Goal: Information Seeking & Learning: Learn about a topic

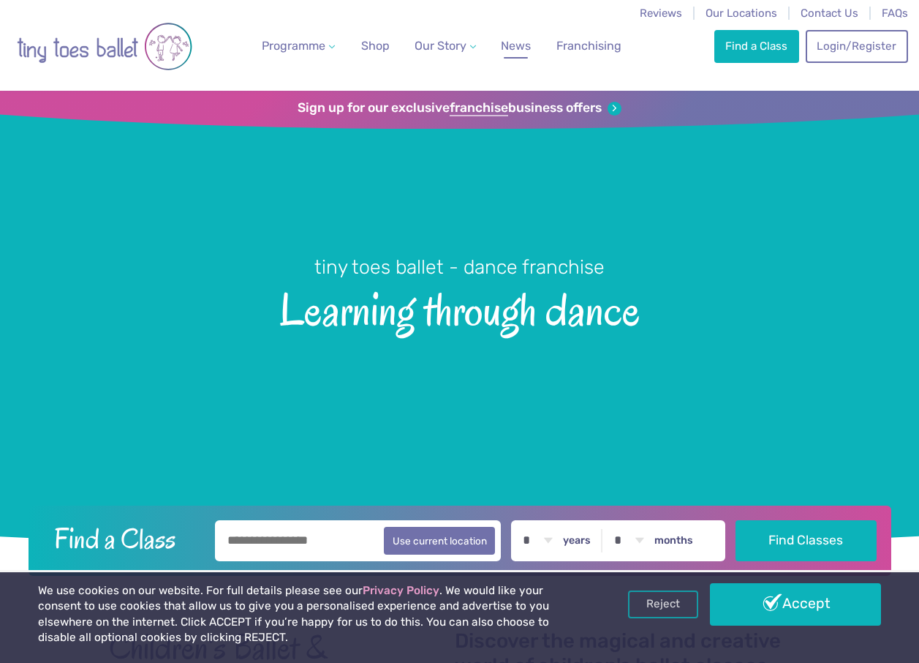
click at [519, 39] on span "News" at bounding box center [516, 46] width 30 height 14
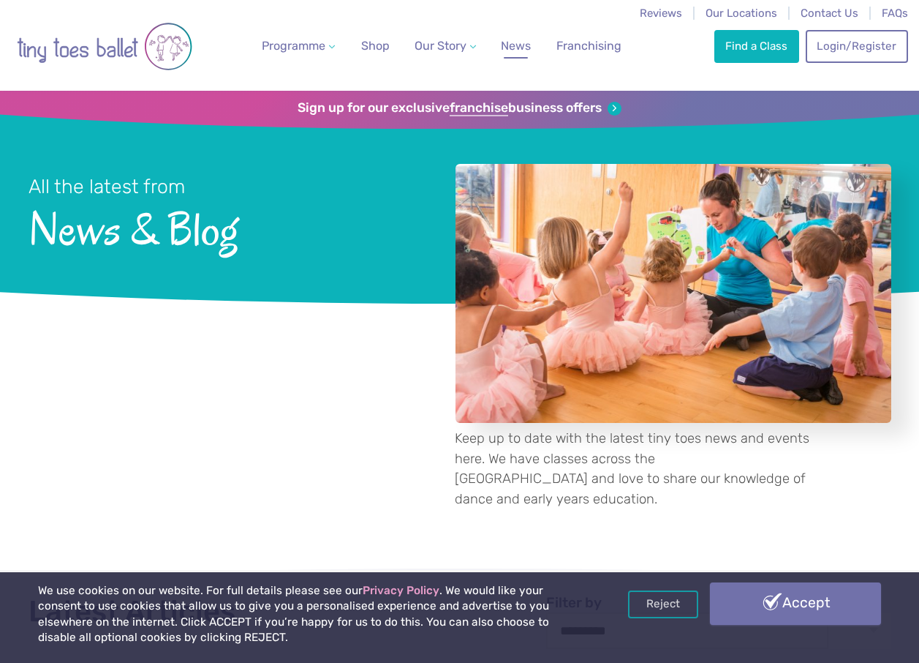
click at [776, 602] on link "Accept" at bounding box center [795, 603] width 171 height 42
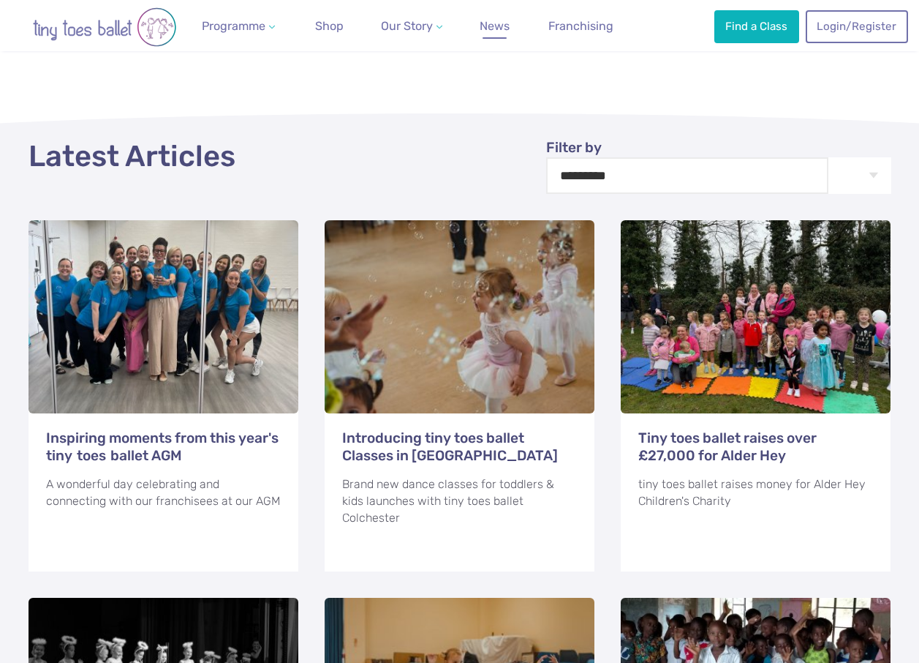
scroll to position [461, 0]
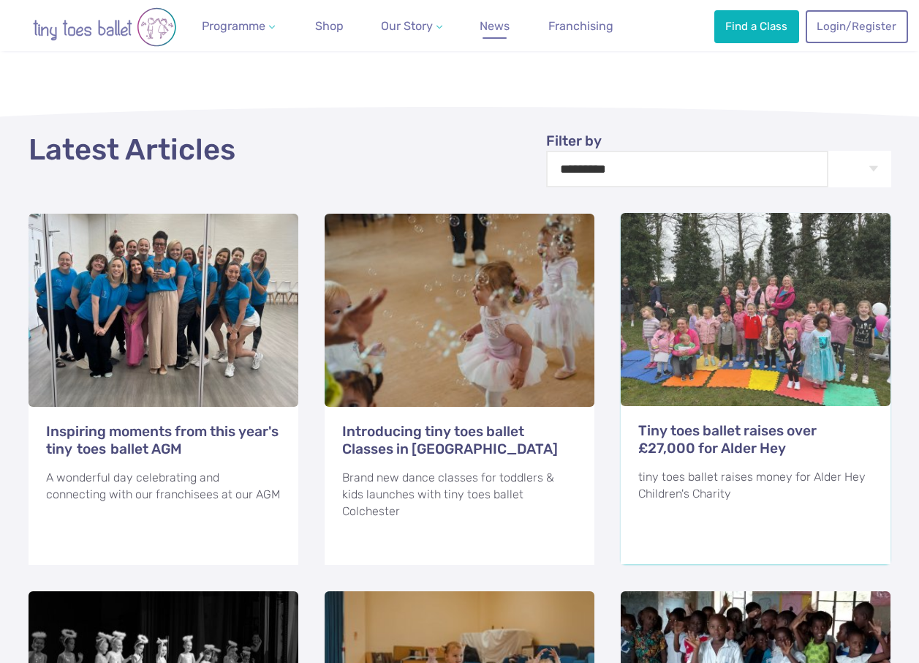
click at [698, 422] on h3 "Tiny toes ballet raises over £27,000 for Alder Hey" at bounding box center [755, 439] width 235 height 35
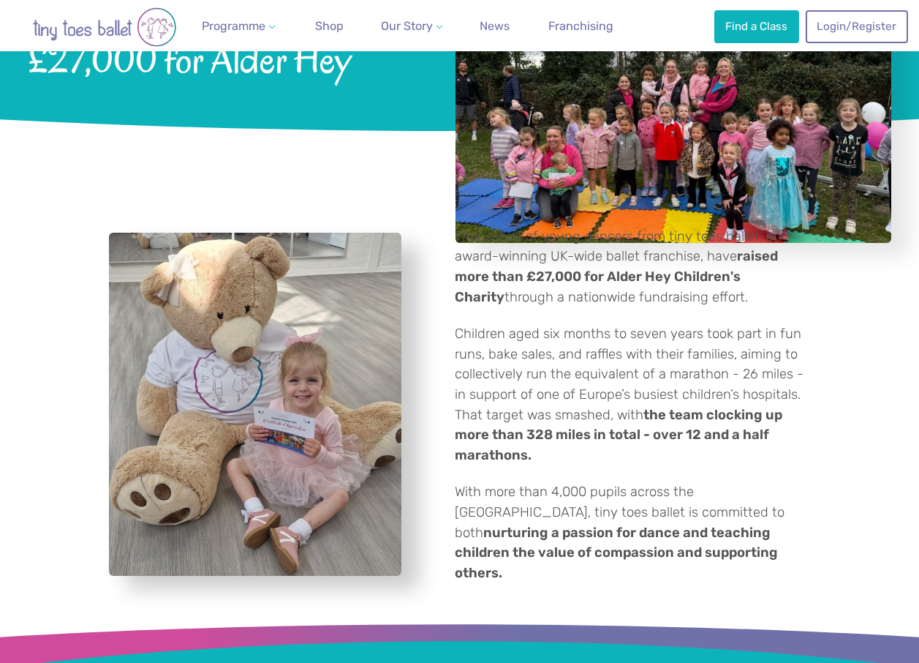
scroll to position [186, 0]
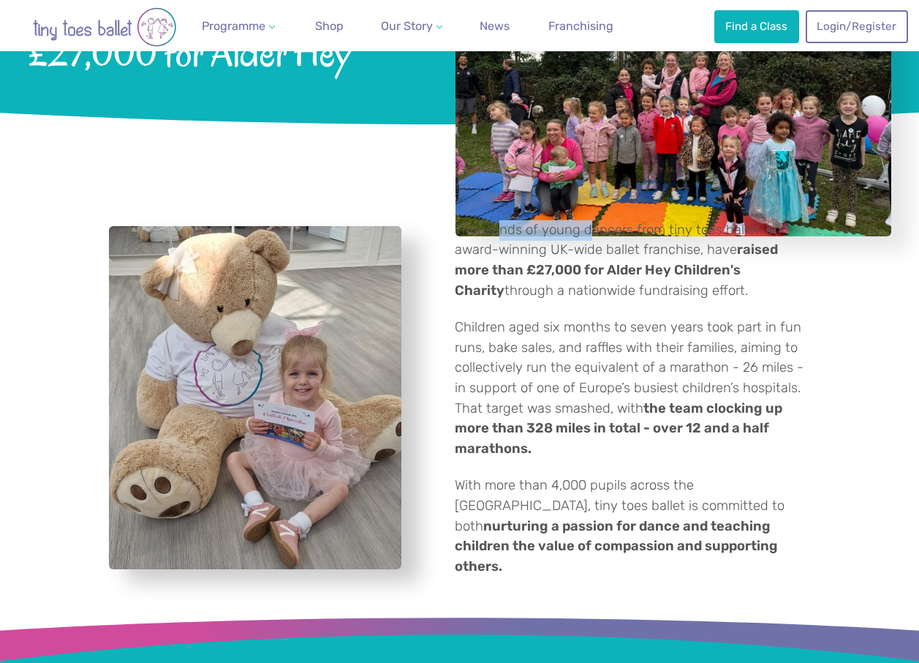
drag, startPoint x: 507, startPoint y: 228, endPoint x: 587, endPoint y: 237, distance: 80.9
click at [587, 237] on p "Thousands of young dancers from tiny toes ballet, an award-winning UK-wide ball…" at bounding box center [633, 260] width 356 height 80
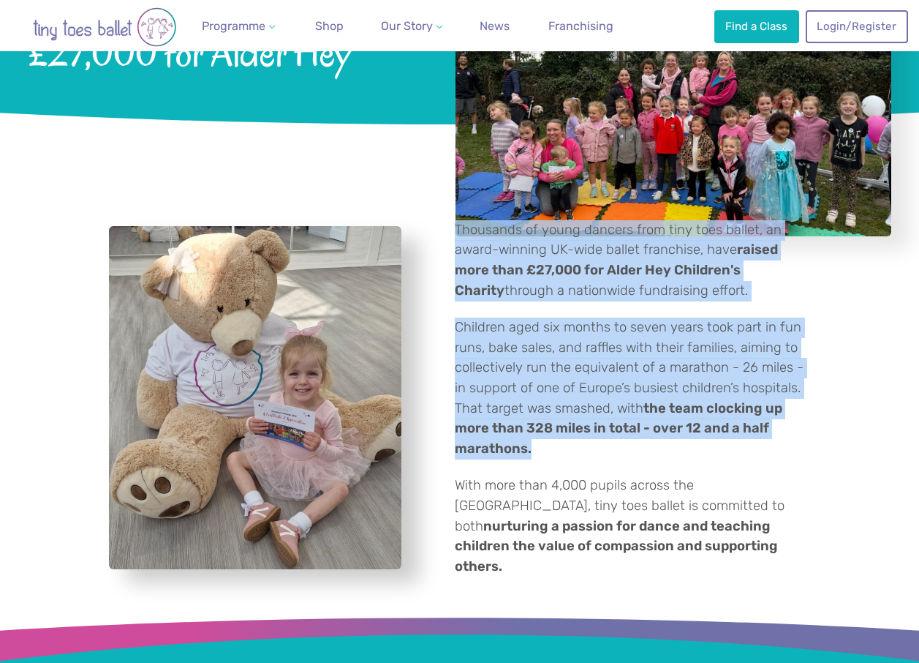
drag, startPoint x: 513, startPoint y: 203, endPoint x: 796, endPoint y: 442, distance: 370.1
drag, startPoint x: 796, startPoint y: 442, endPoint x: 688, endPoint y: 386, distance: 121.0
copy div "Thousands of young dancers from tiny toes ballet, an award-winning UK-wide ball…"
